Goal: Transaction & Acquisition: Purchase product/service

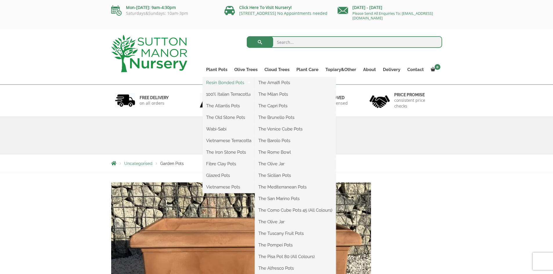
click at [222, 83] on link "Resin Bonded Pots" at bounding box center [229, 82] width 52 height 9
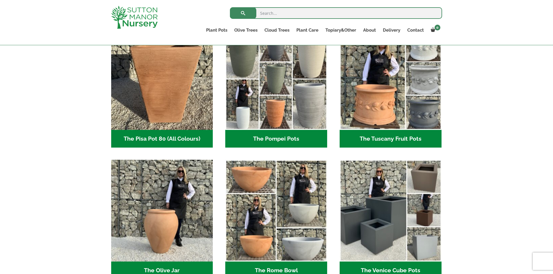
scroll to position [431, 0]
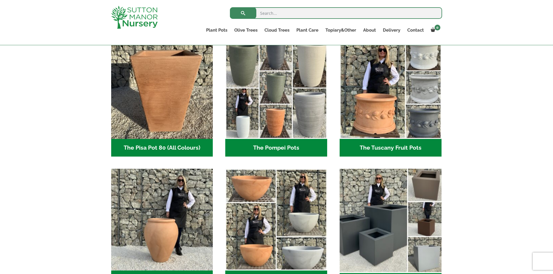
click at [383, 226] on img "Visit product category The Venice Cube Pots" at bounding box center [390, 220] width 107 height 107
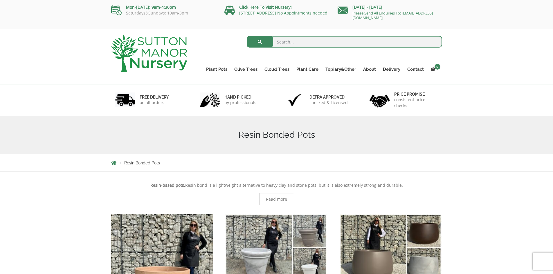
scroll to position [0, 0]
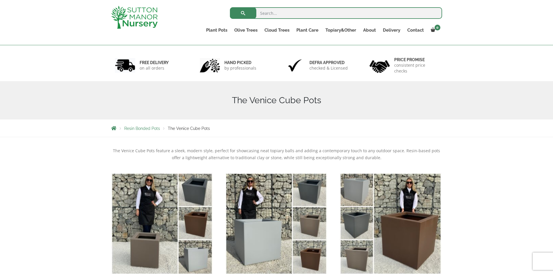
scroll to position [58, 0]
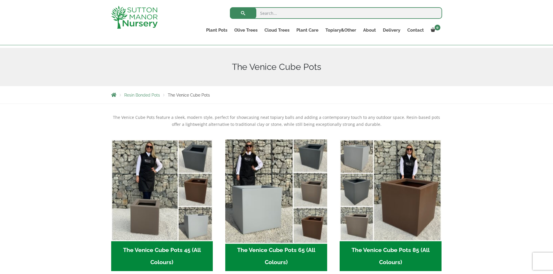
click at [277, 233] on img "Visit product category The Venice Cube Pots 65 (All Colours)" at bounding box center [276, 190] width 107 height 107
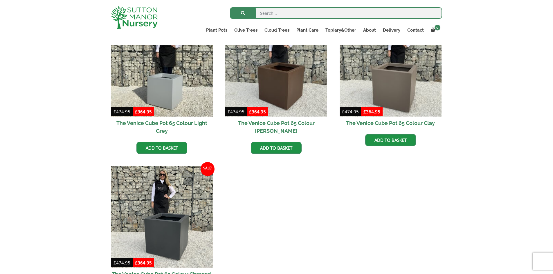
scroll to position [116, 0]
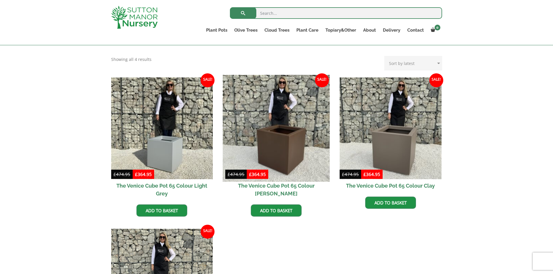
click at [292, 154] on img at bounding box center [276, 128] width 107 height 107
